Goal: Task Accomplishment & Management: Use online tool/utility

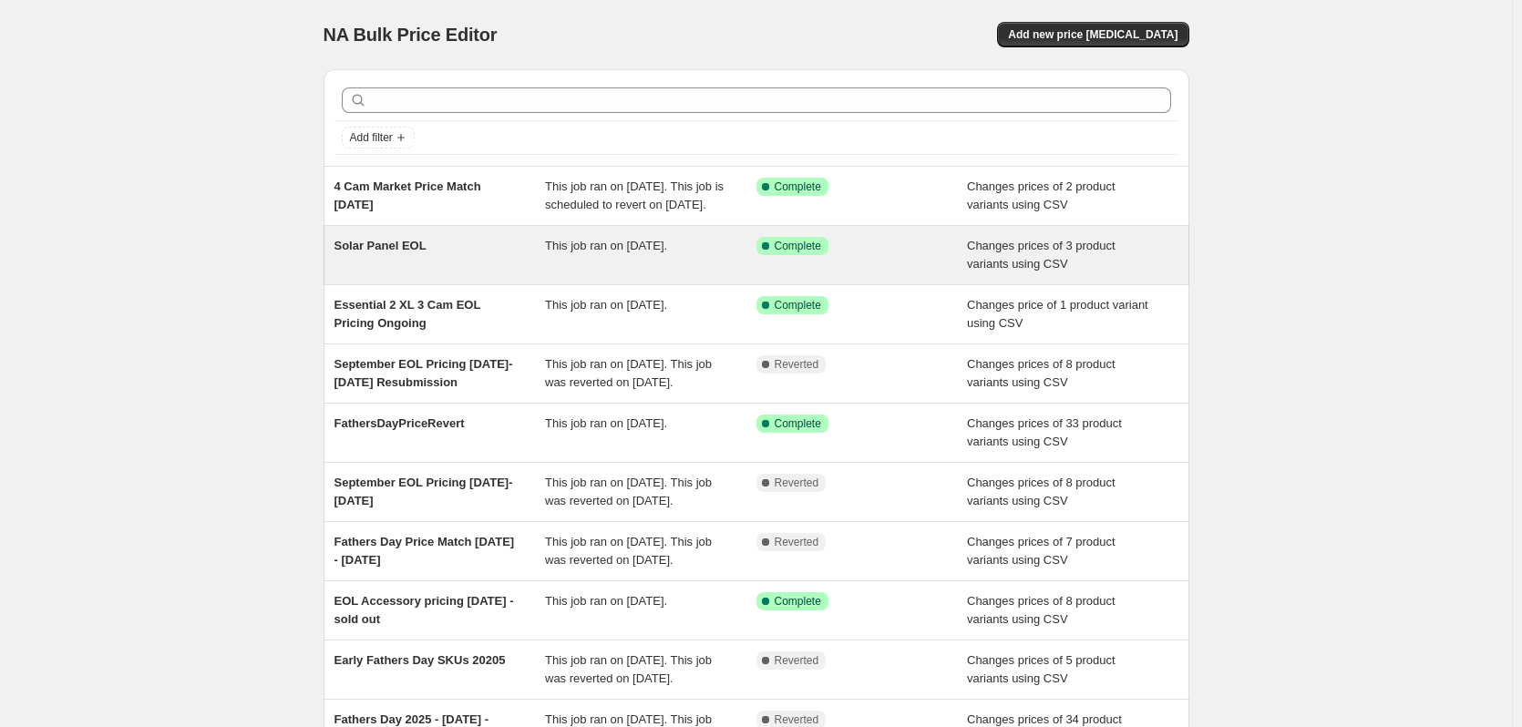
click at [529, 269] on div "Solar Panel EOL" at bounding box center [440, 255] width 211 height 36
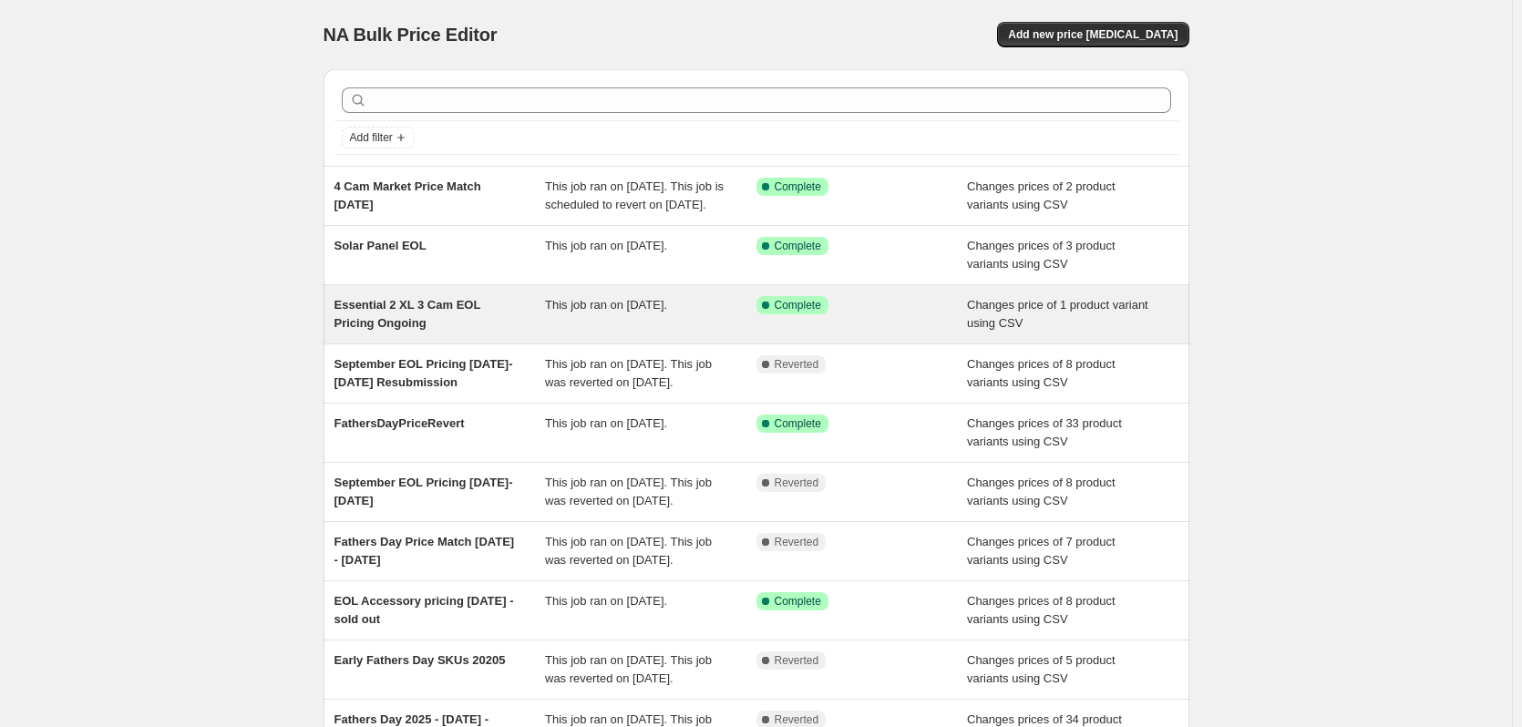
click at [499, 332] on div "Essential 2 XL 3 Cam EOL Pricing Ongoing" at bounding box center [440, 314] width 211 height 36
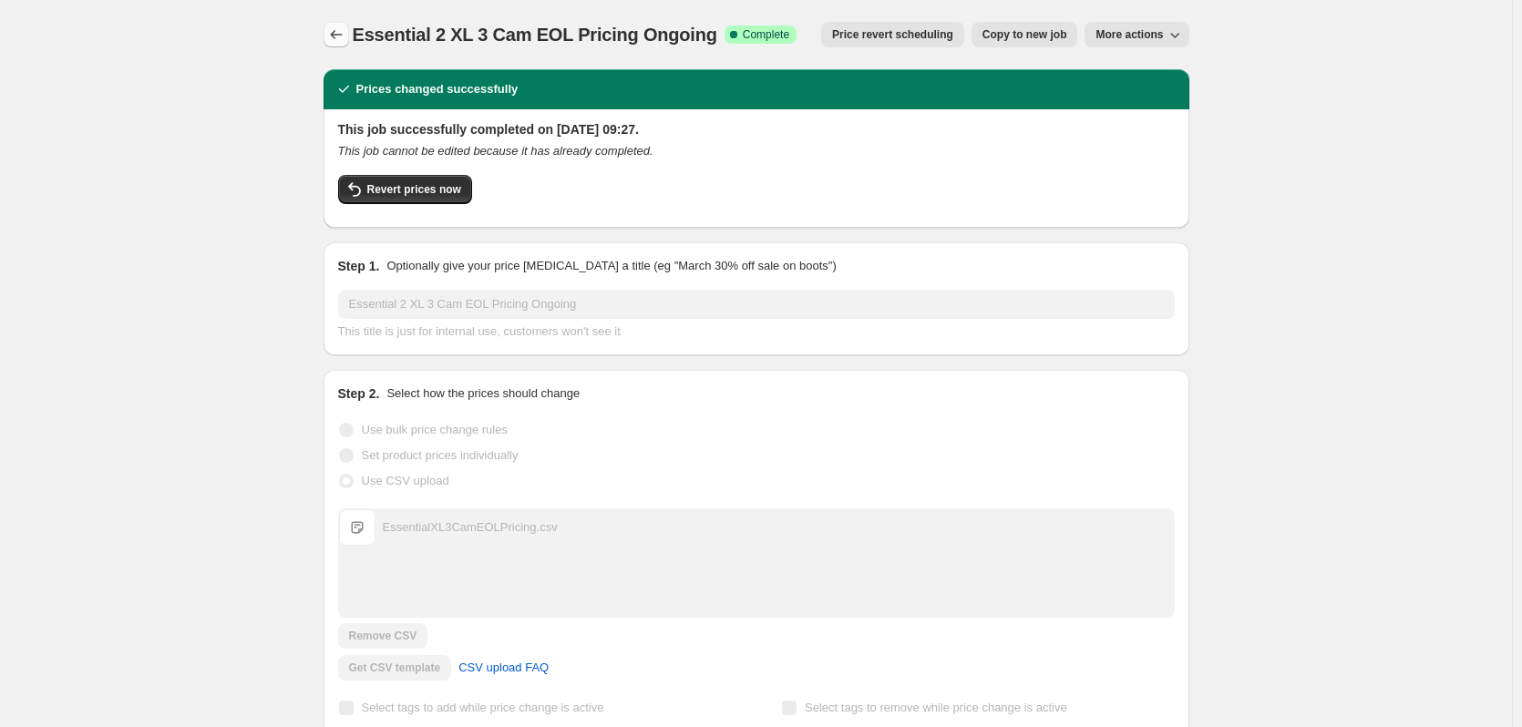
click at [345, 31] on icon "Price change jobs" at bounding box center [336, 35] width 18 height 18
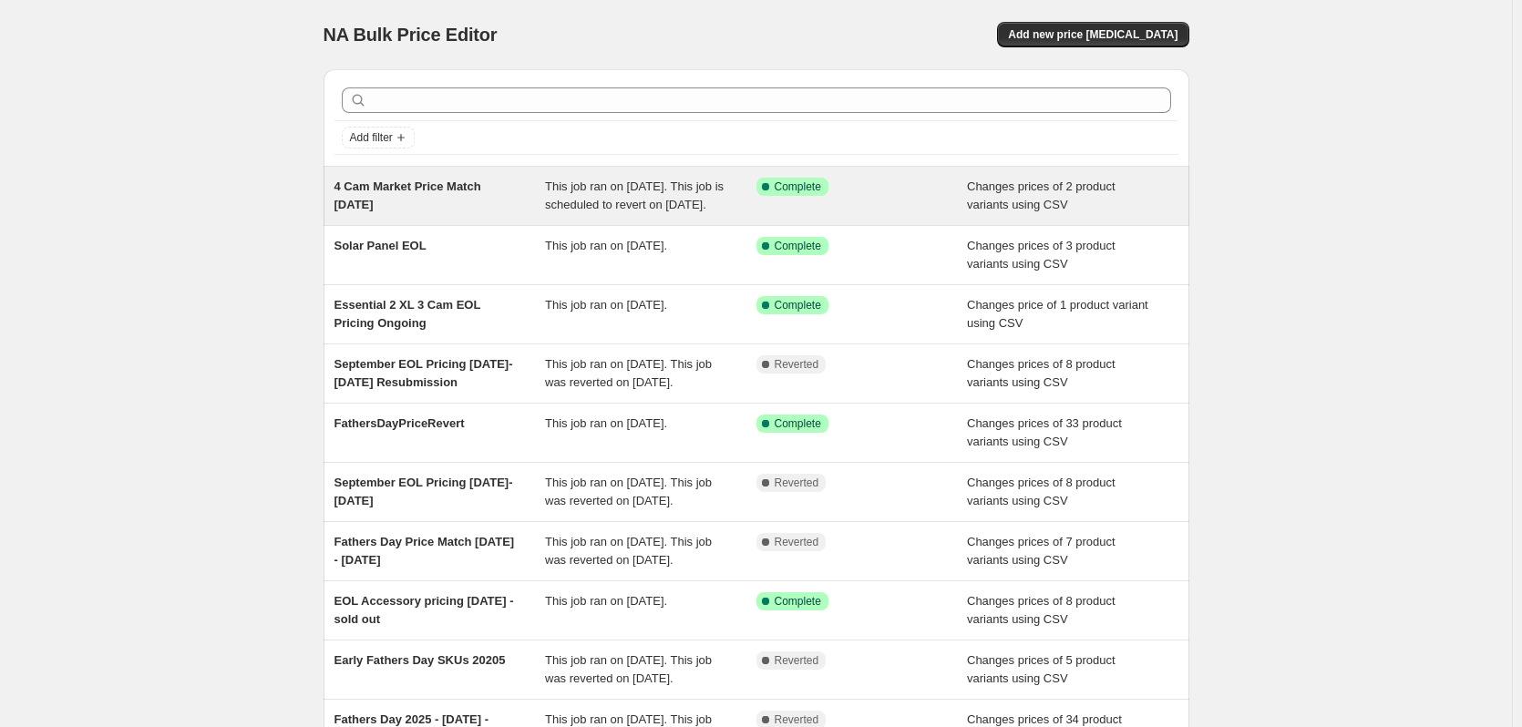
click at [395, 209] on span "4 Cam Market Price Match [DATE]" at bounding box center [408, 196] width 147 height 32
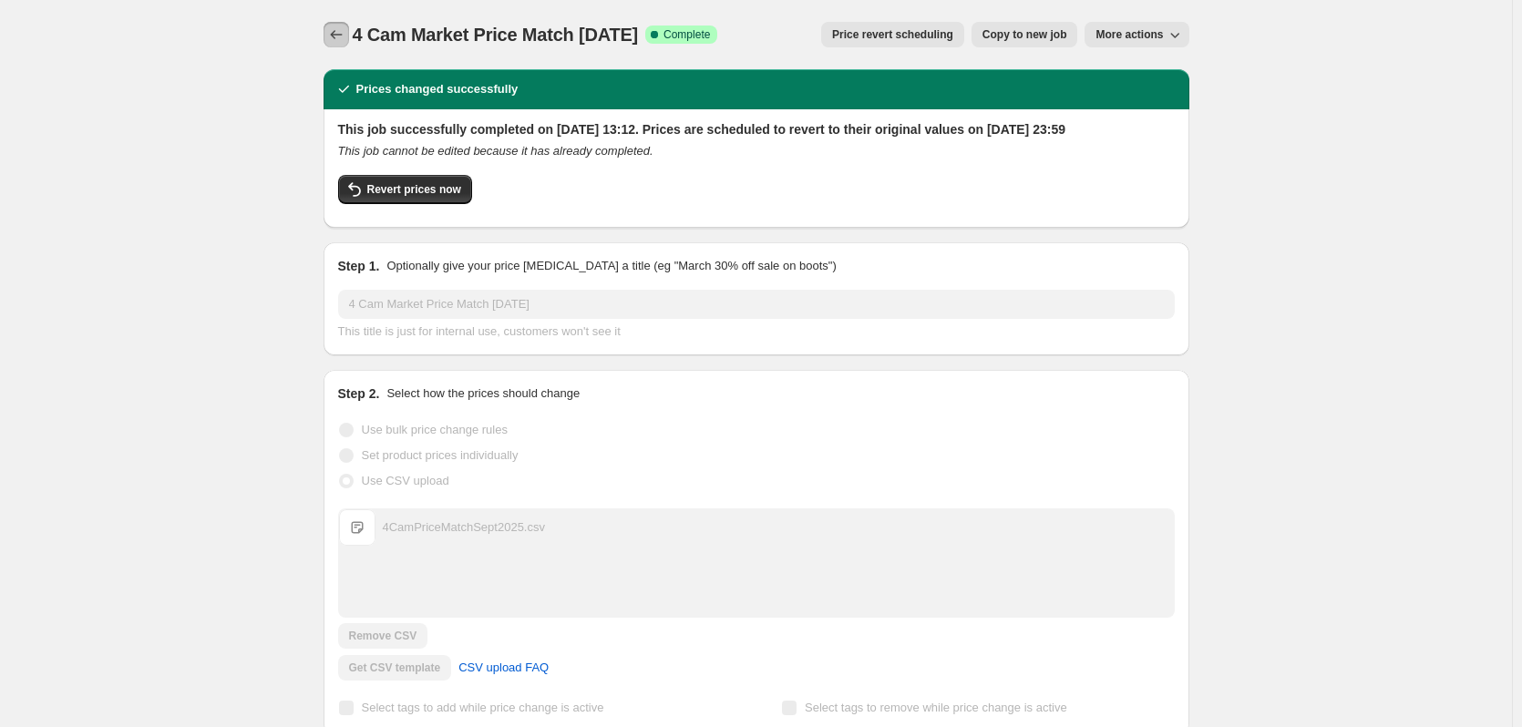
click at [330, 30] on button "Price change jobs" at bounding box center [337, 35] width 26 height 26
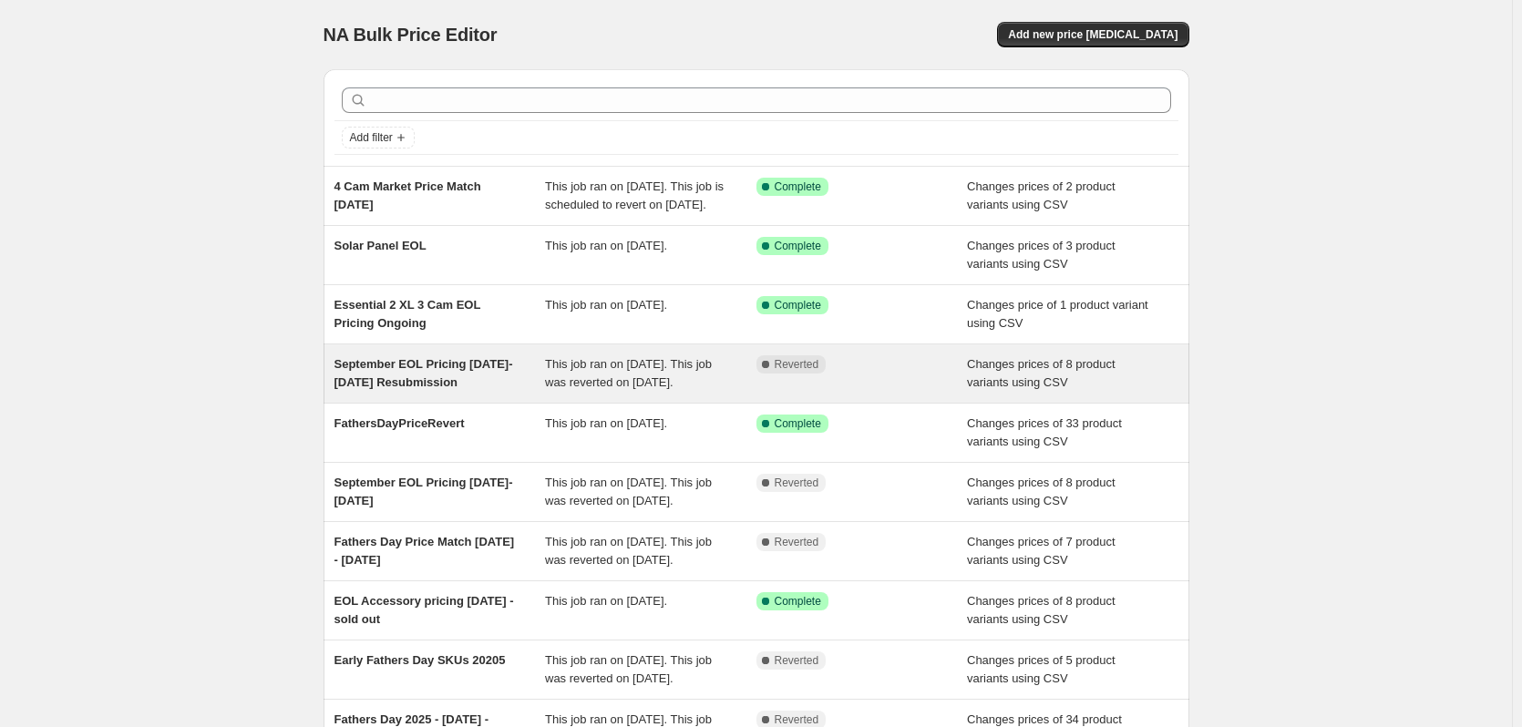
click at [452, 392] on div "September EOL Pricing [DATE]-[DATE] Resubmission" at bounding box center [440, 373] width 211 height 36
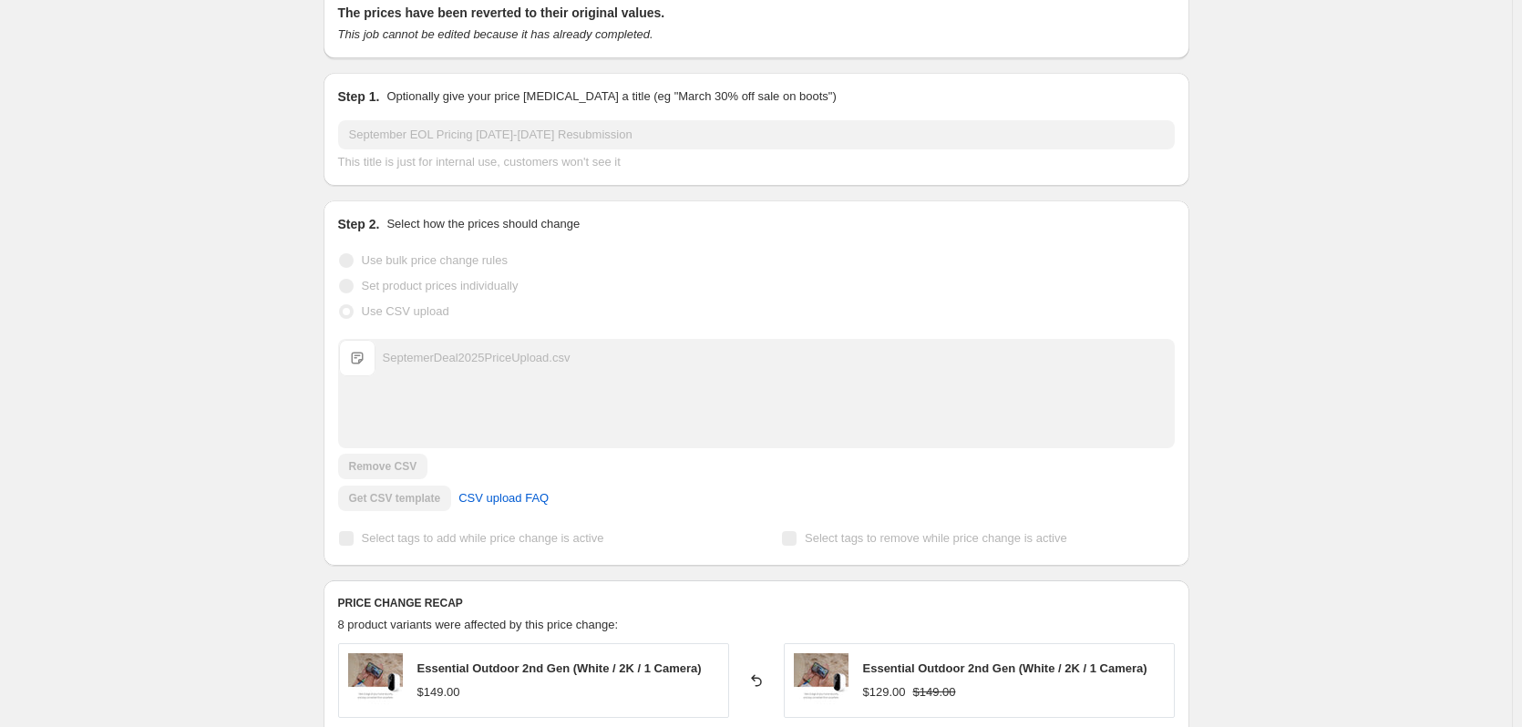
scroll to position [140, 0]
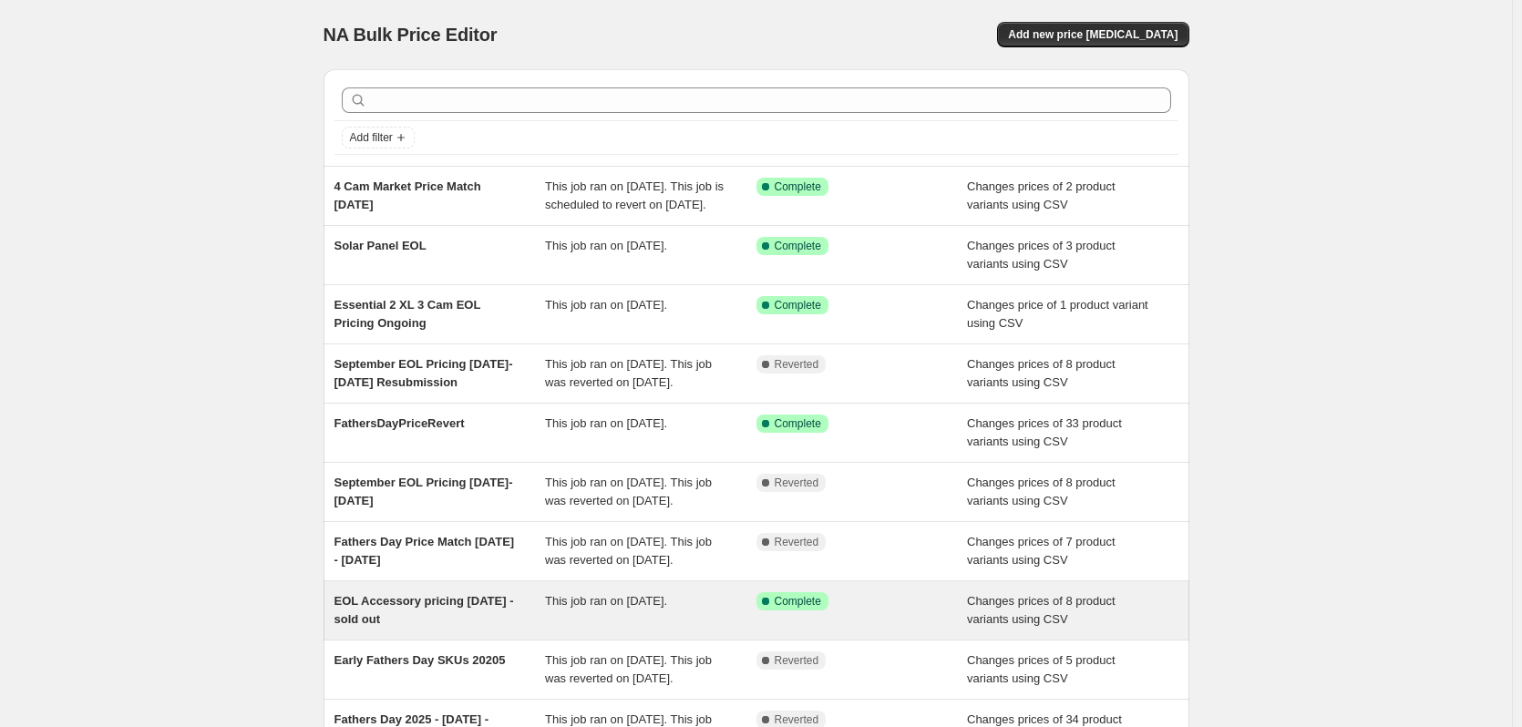
click at [369, 629] on div "EOL Accessory pricing [DATE] - sold out" at bounding box center [440, 610] width 211 height 36
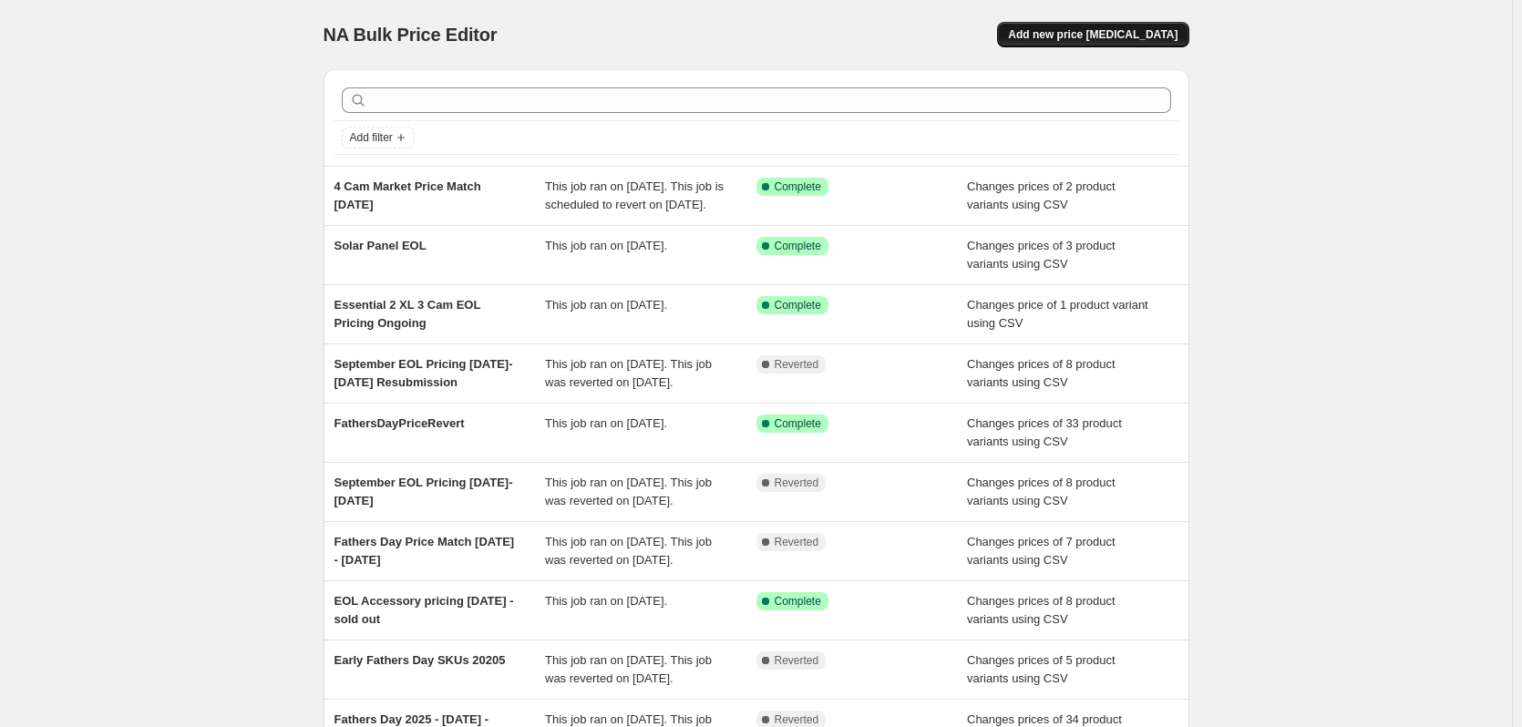
click at [1178, 34] on span "Add new price [MEDICAL_DATA]" at bounding box center [1093, 34] width 170 height 15
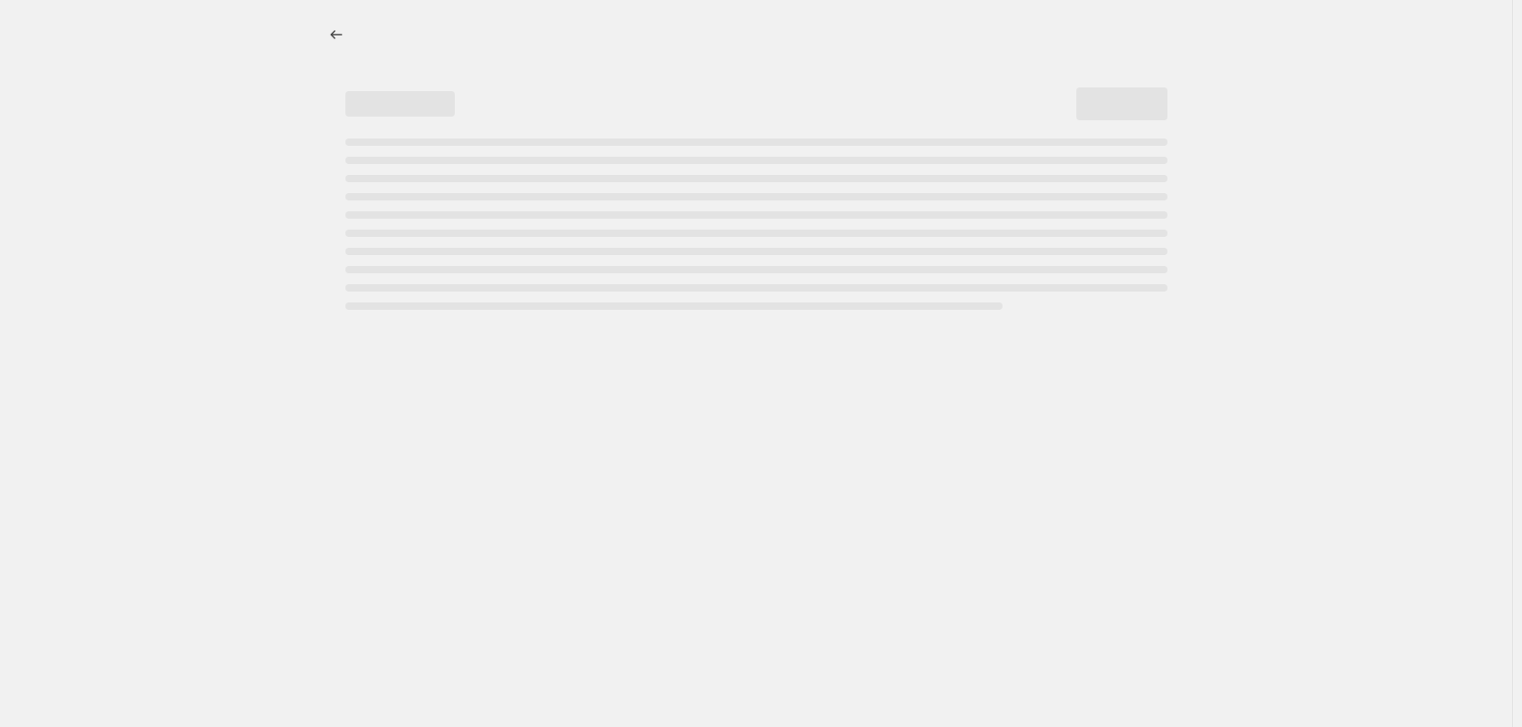
select select "percentage"
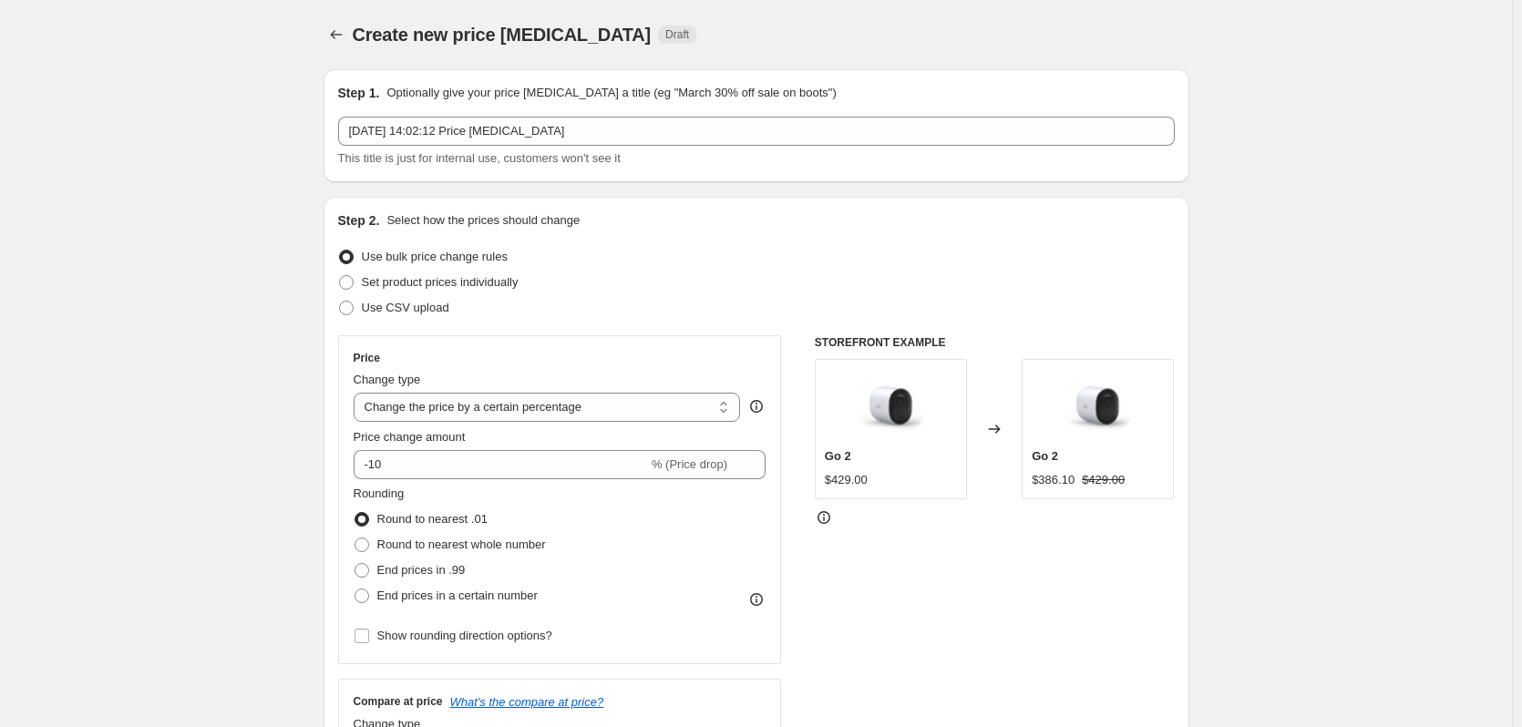
click at [680, 83] on div "Step 1. Optionally give your price [MEDICAL_DATA] a title (eg "March 30% off sa…" at bounding box center [757, 125] width 866 height 113
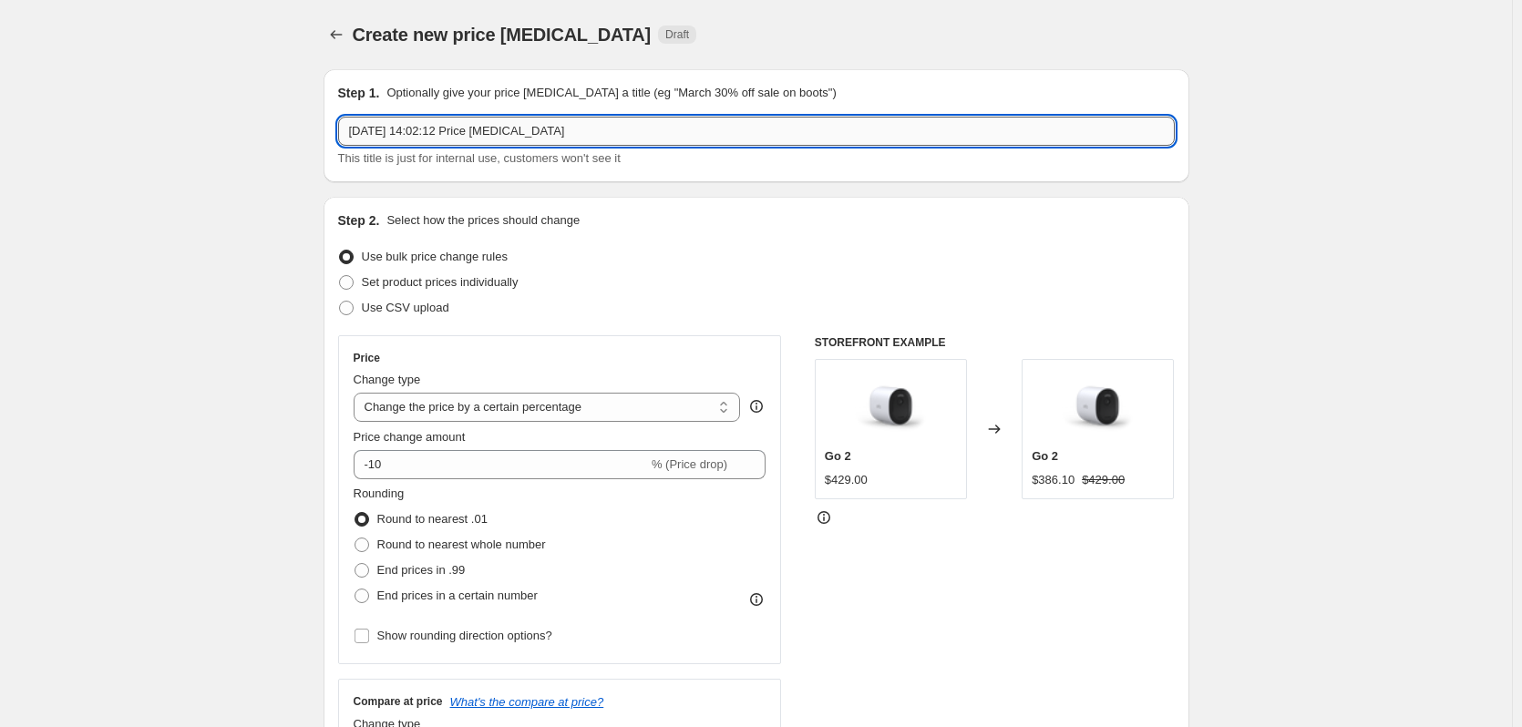
click at [482, 136] on input "[DATE] 14:02:12 Price [MEDICAL_DATA]" at bounding box center [756, 131] width 837 height 29
type input "Flash Sale [DATE]-[DATE]"
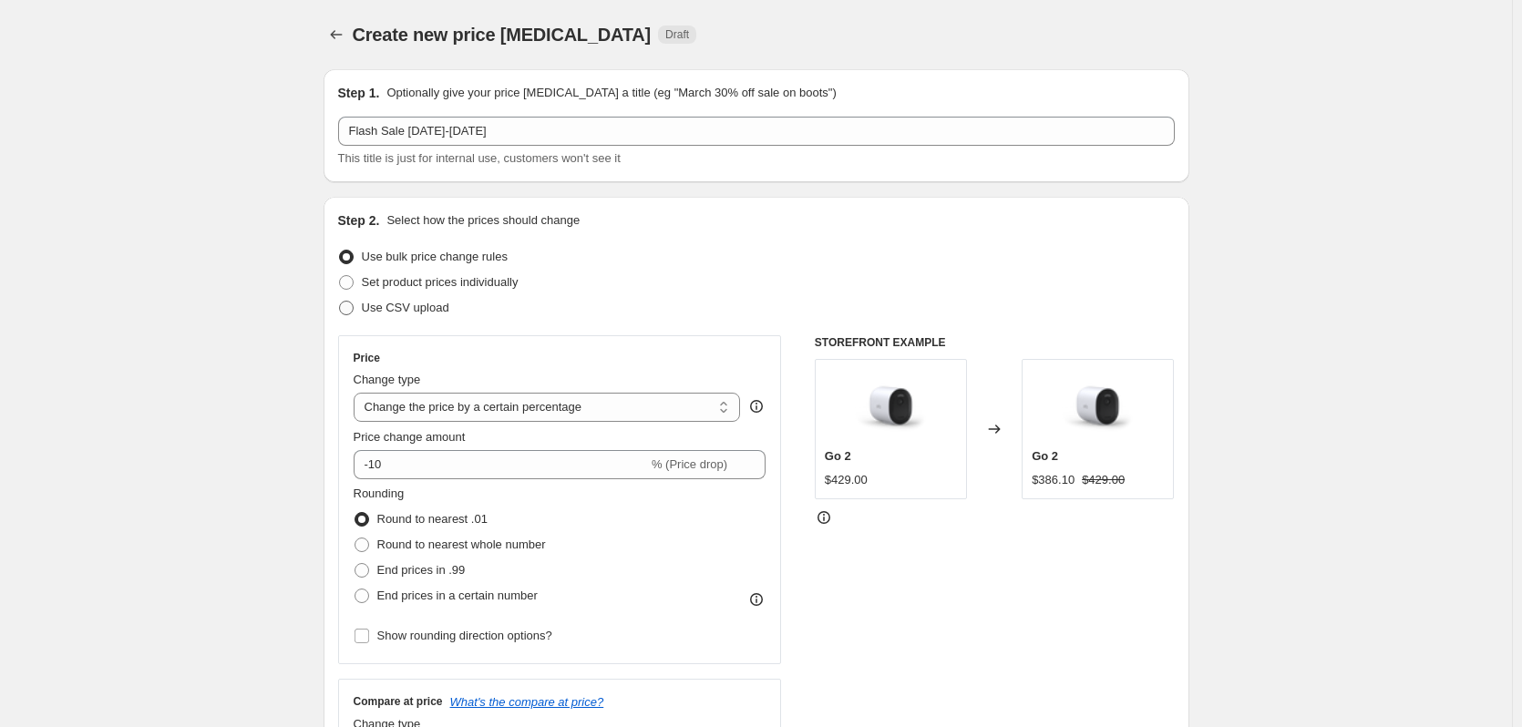
click at [401, 306] on span "Use CSV upload" at bounding box center [406, 308] width 88 height 14
click at [340, 302] on input "Use CSV upload" at bounding box center [339, 301] width 1 height 1
radio input "true"
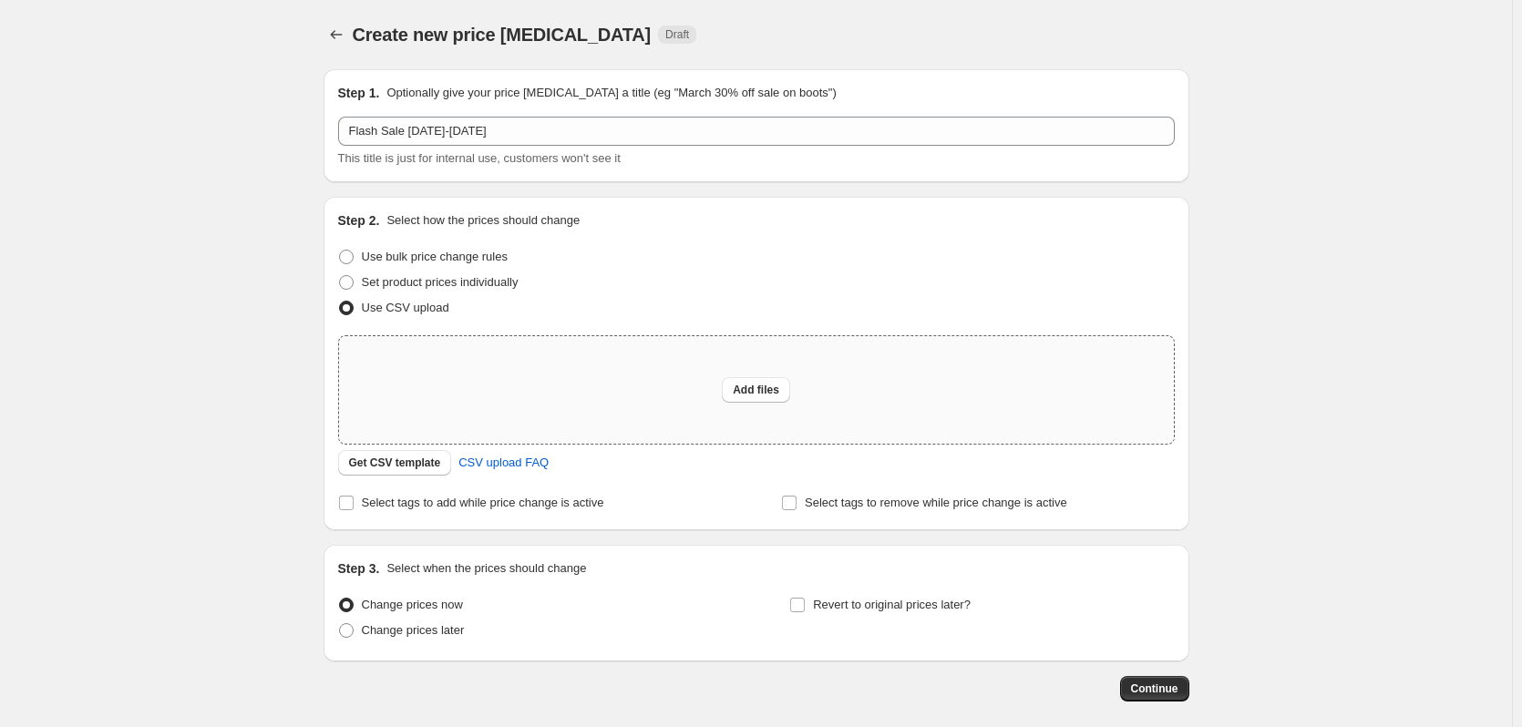
scroll to position [86, 0]
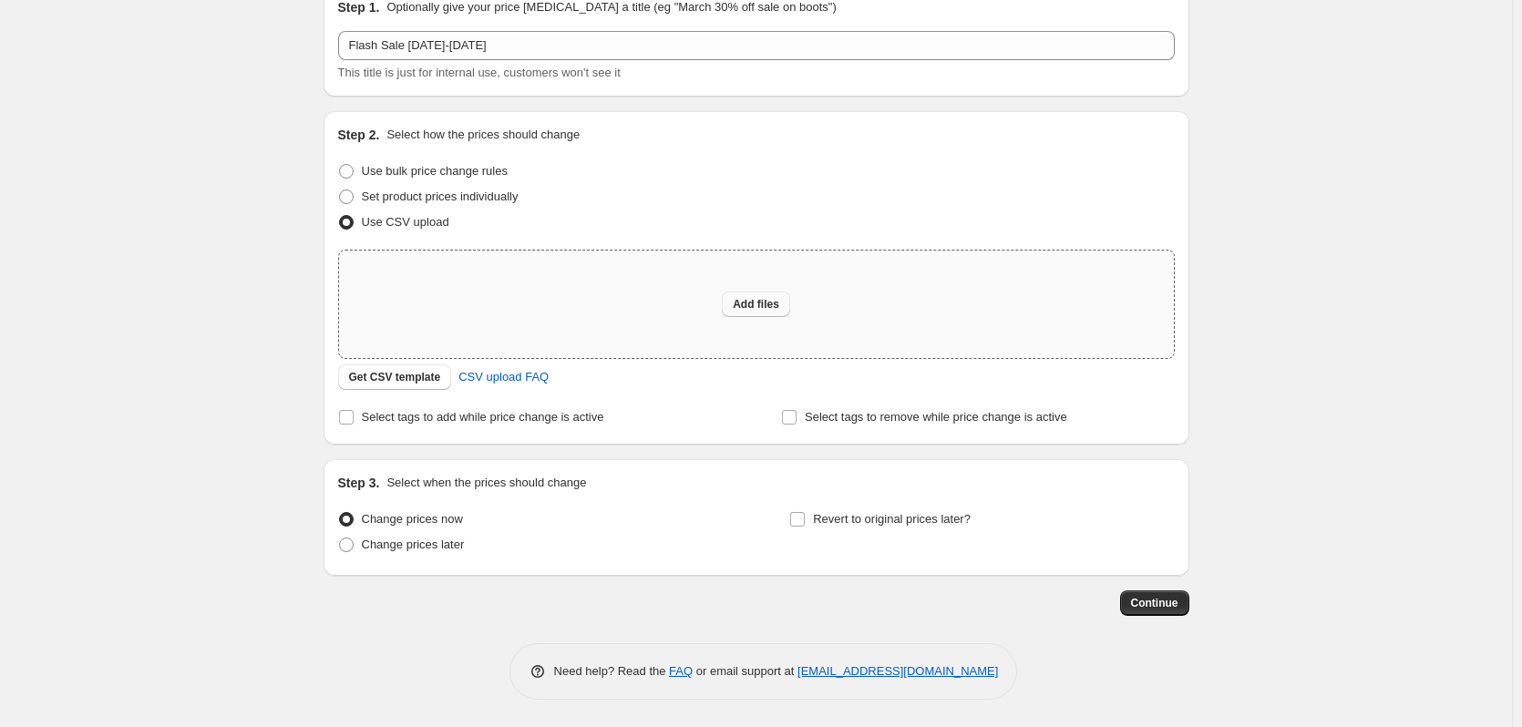
click at [764, 313] on button "Add files" at bounding box center [756, 305] width 68 height 26
type input "C:\fakepath\FlashSalePricing.csv"
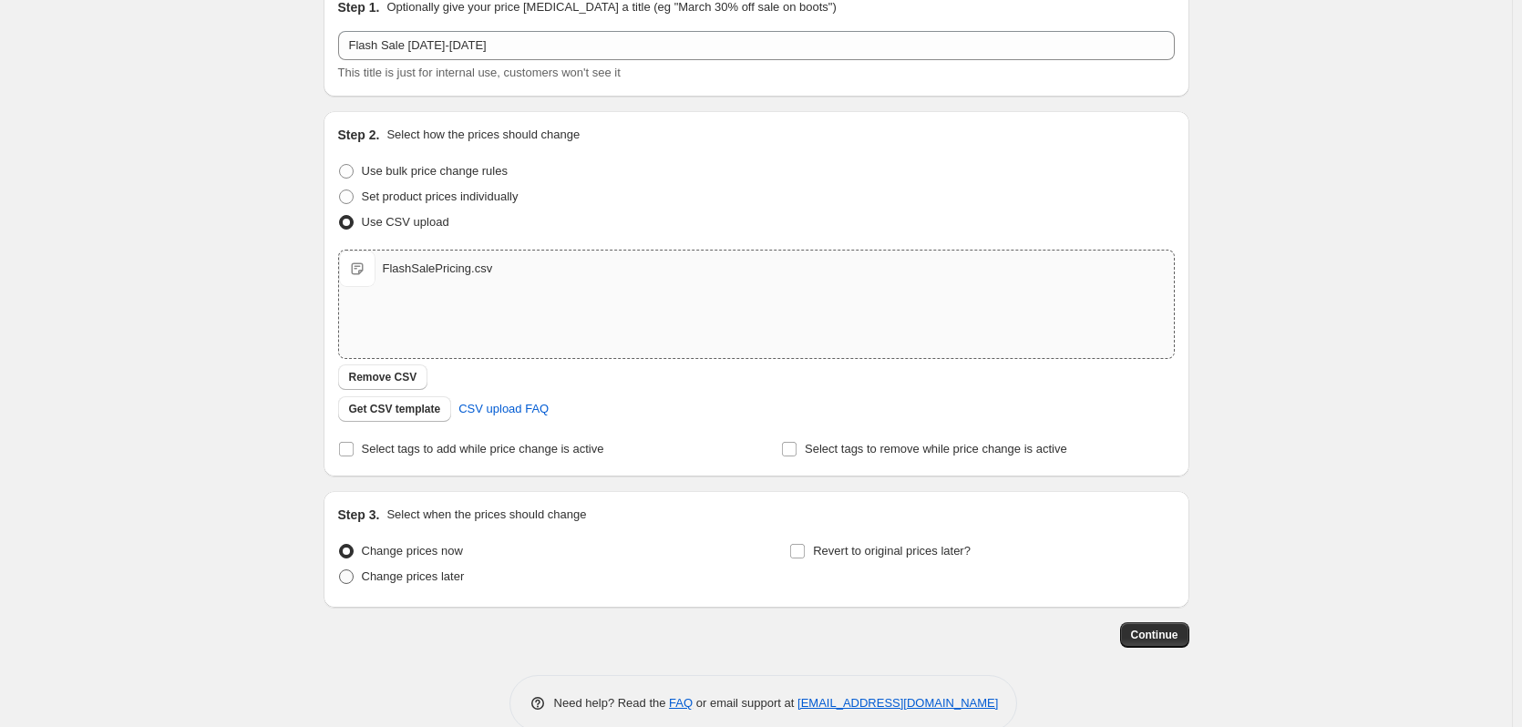
click at [447, 581] on span "Change prices later" at bounding box center [413, 577] width 103 height 14
click at [340, 571] on input "Change prices later" at bounding box center [339, 570] width 1 height 1
radio input "true"
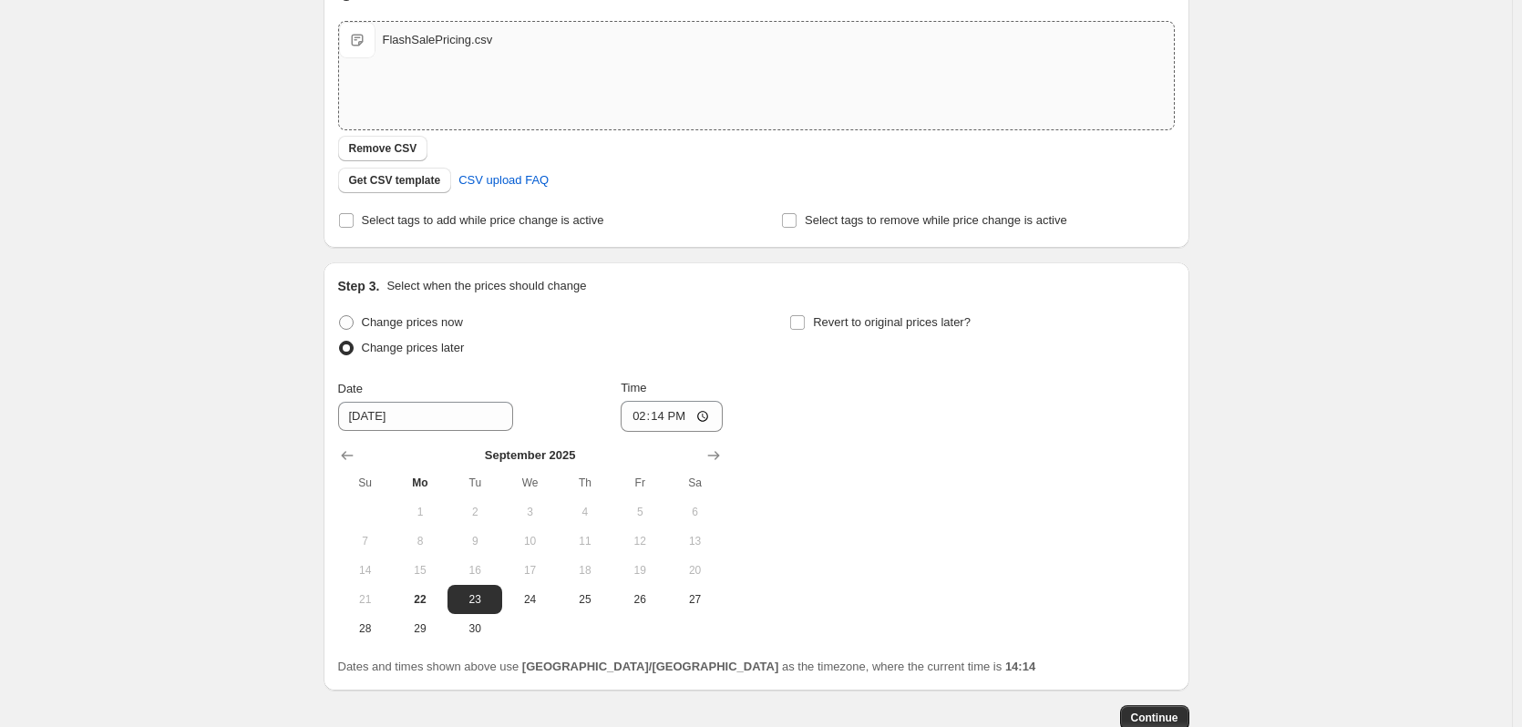
scroll to position [359, 0]
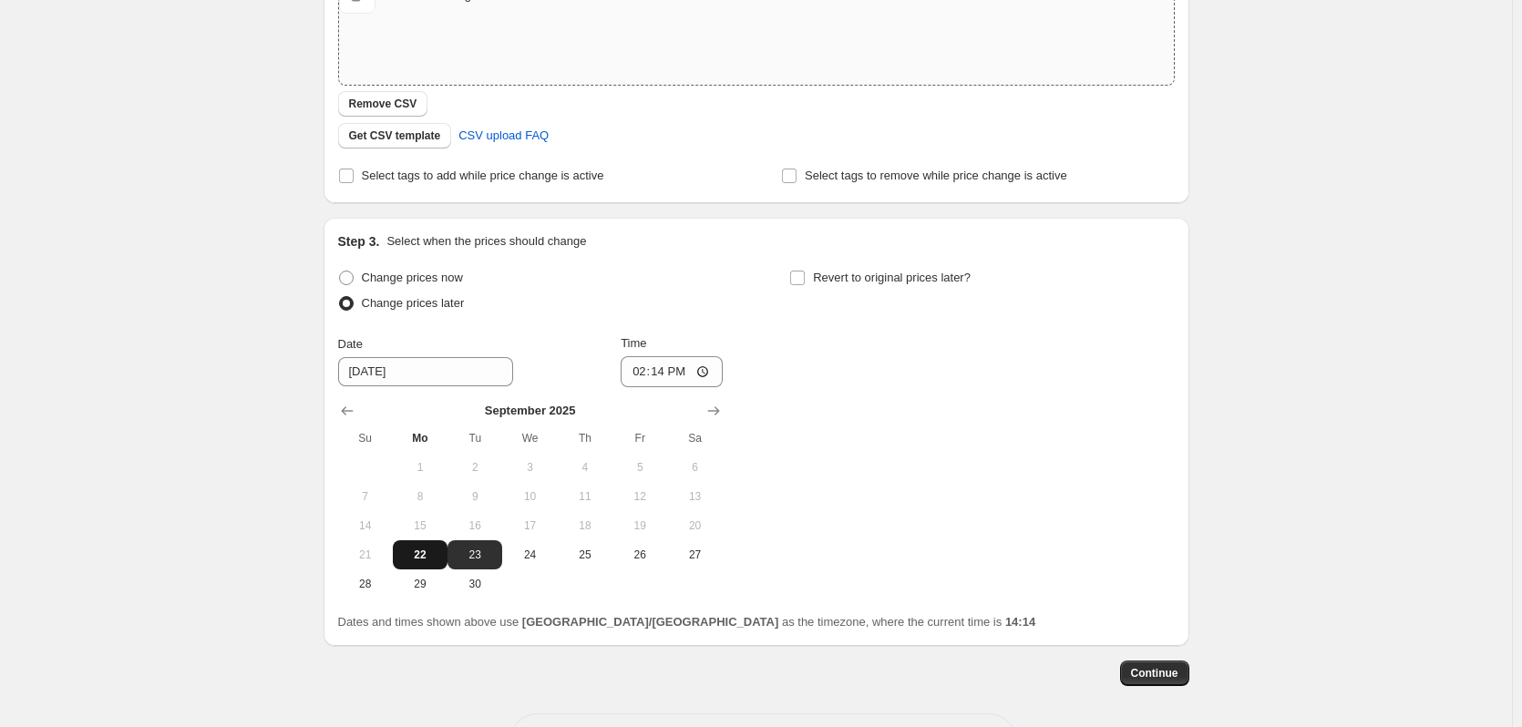
click at [430, 558] on span "22" at bounding box center [420, 555] width 40 height 15
type input "[DATE]"
click at [648, 371] on input "14:14" at bounding box center [672, 371] width 102 height 31
type input "00:00"
click at [491, 549] on span "23" at bounding box center [475, 555] width 40 height 15
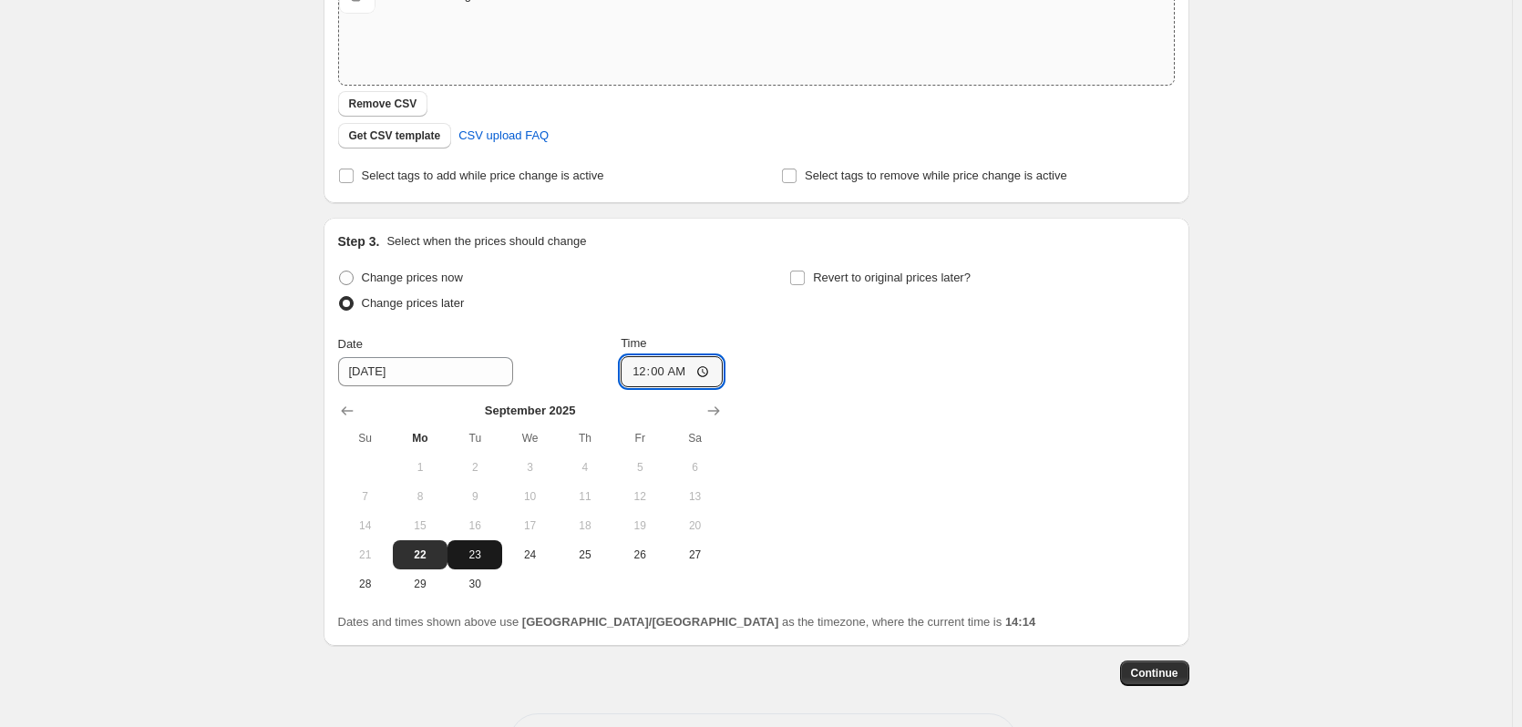
type input "[DATE]"
click at [814, 279] on label "Revert to original prices later?" at bounding box center [879, 278] width 181 height 26
click at [805, 279] on input "Revert to original prices later?" at bounding box center [797, 278] width 15 height 15
checkbox input "true"
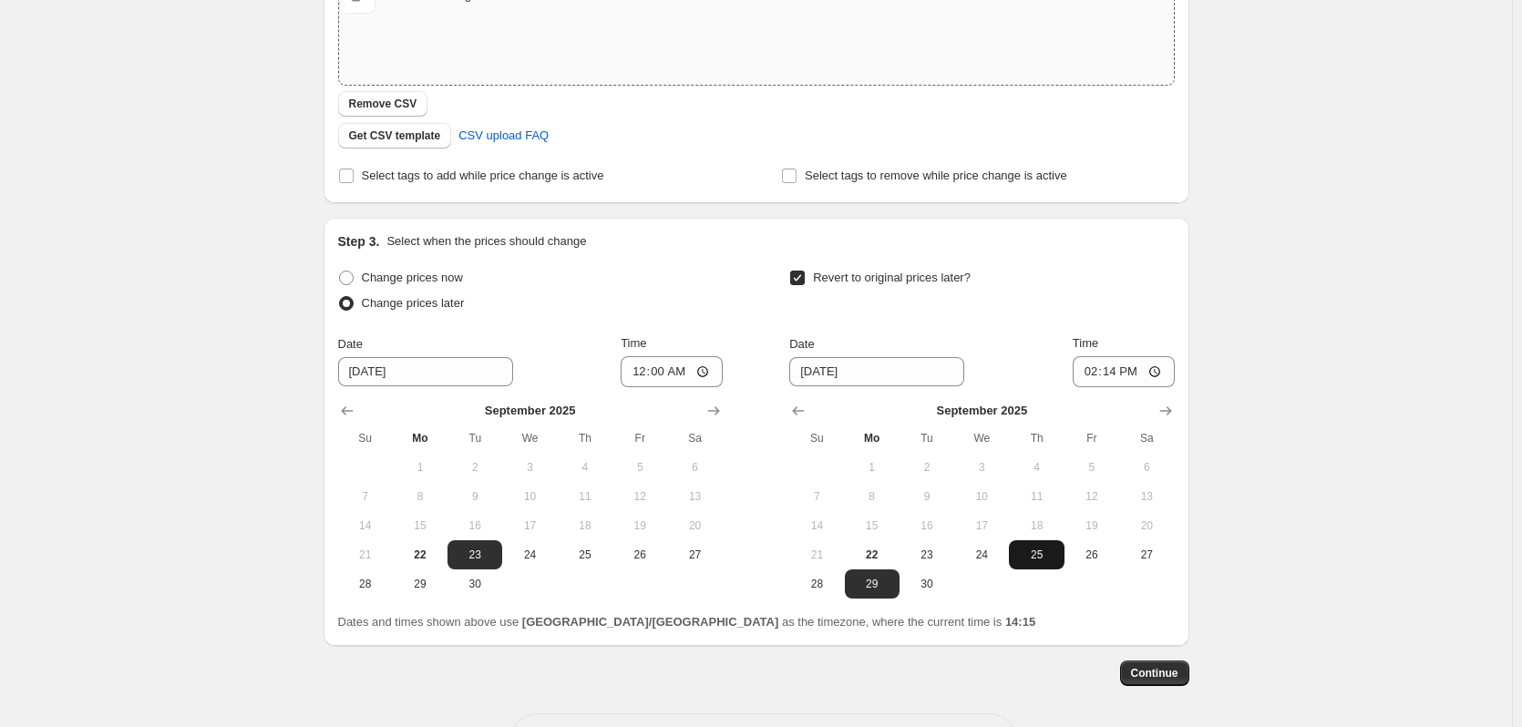
click at [1037, 562] on button "25" at bounding box center [1036, 555] width 55 height 29
type input "[DATE]"
click at [1106, 371] on input "14:14" at bounding box center [1124, 371] width 102 height 31
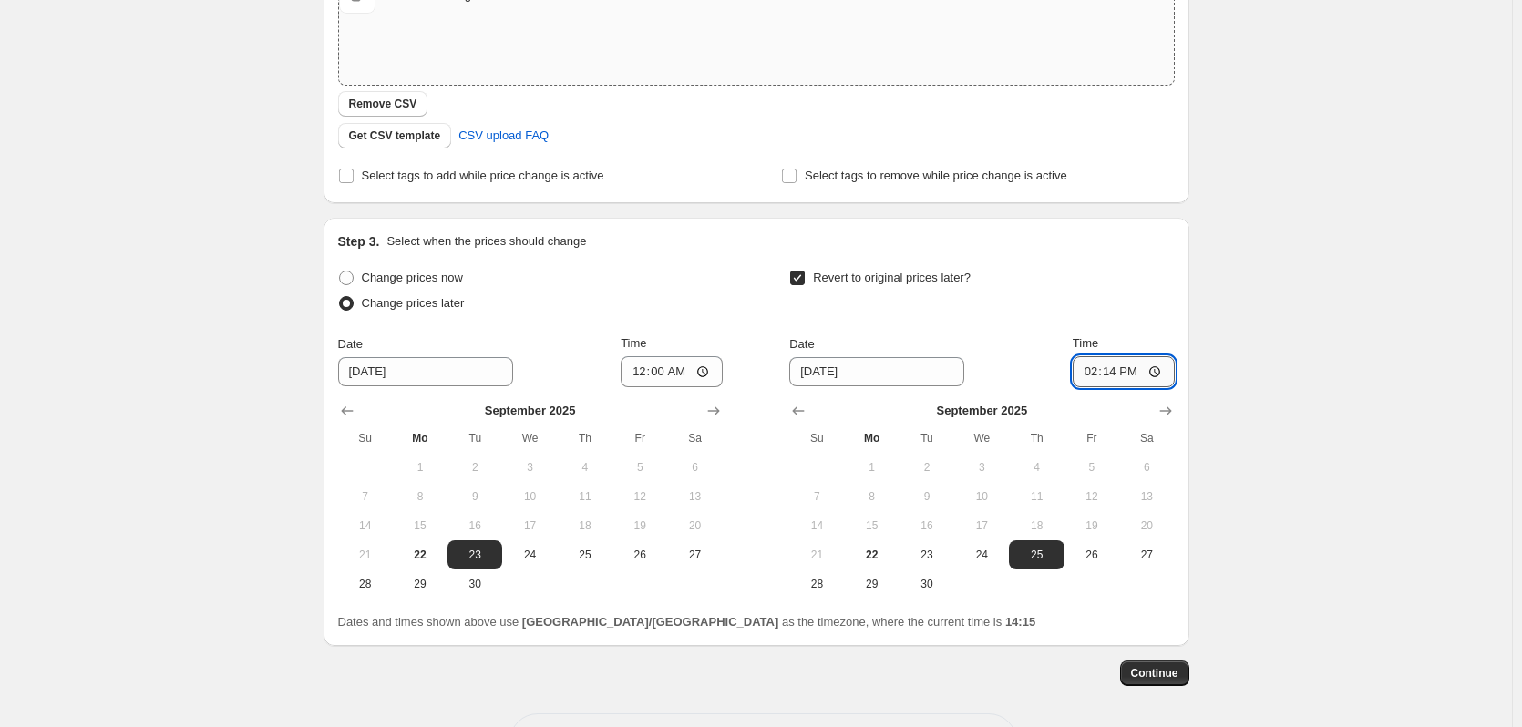
click at [1092, 373] on input "14:14" at bounding box center [1124, 371] width 102 height 31
type input "23:59"
click at [1166, 286] on div "Revert to original prices later?" at bounding box center [981, 292] width 385 height 55
click at [1159, 677] on span "Continue" at bounding box center [1154, 673] width 47 height 15
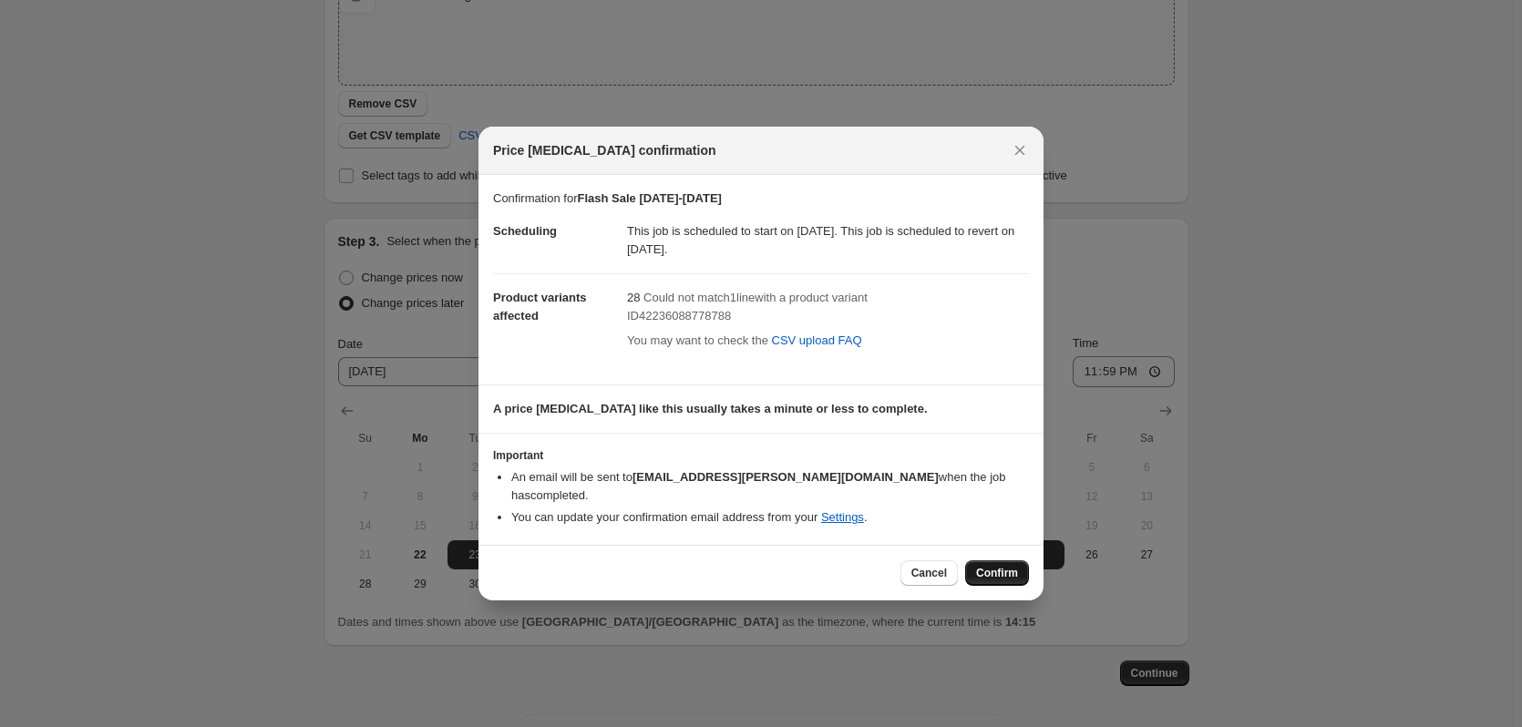
click at [1006, 568] on span "Confirm" at bounding box center [997, 573] width 42 height 15
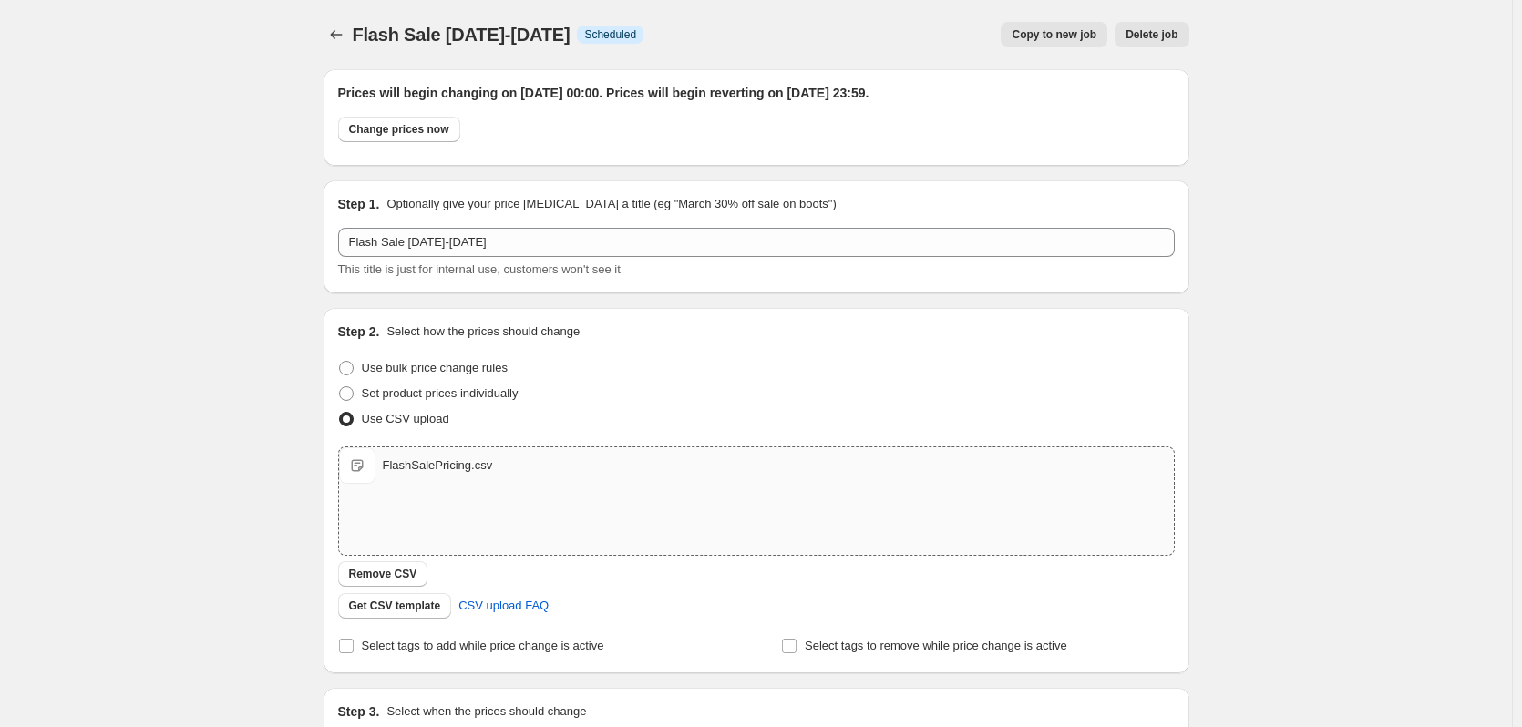
scroll to position [359, 0]
